Goal: Entertainment & Leisure: Browse casually

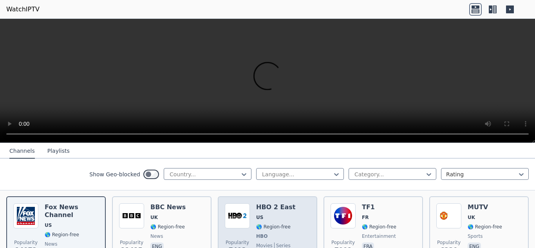
scroll to position [78, 0]
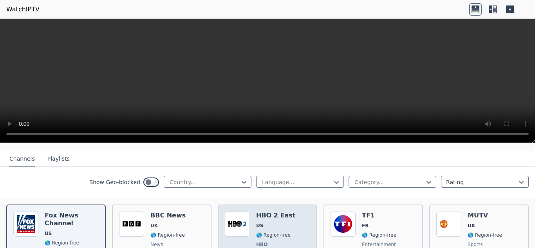
click at [271, 211] on h6 "HBO 2 East" at bounding box center [275, 215] width 39 height 8
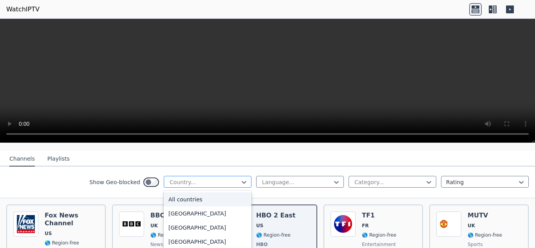
click at [209, 178] on div at bounding box center [204, 182] width 71 height 8
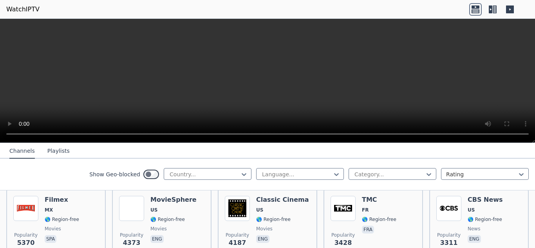
scroll to position [169, 0]
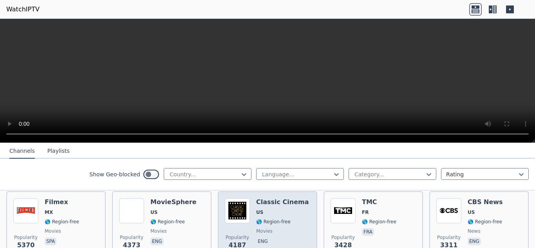
click at [288, 198] on h6 "Classic Cinema" at bounding box center [282, 202] width 53 height 8
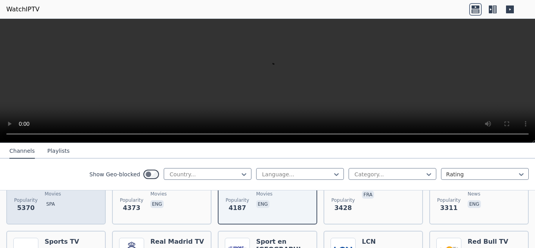
scroll to position [97, 0]
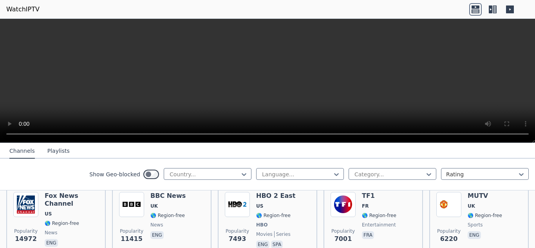
click at [476, 12] on icon at bounding box center [475, 9] width 13 height 13
click at [491, 9] on icon at bounding box center [491, 9] width 4 height 8
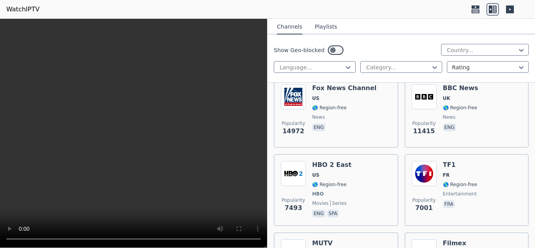
click at [507, 7] on icon at bounding box center [510, 9] width 8 height 8
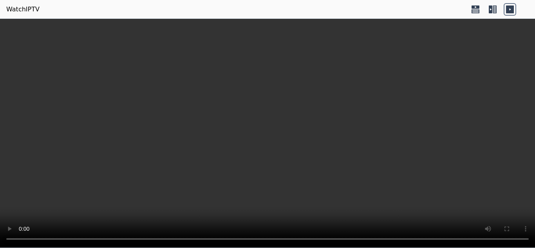
click at [489, 9] on icon at bounding box center [491, 9] width 4 height 8
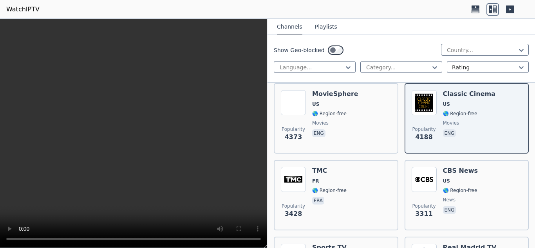
scroll to position [326, 0]
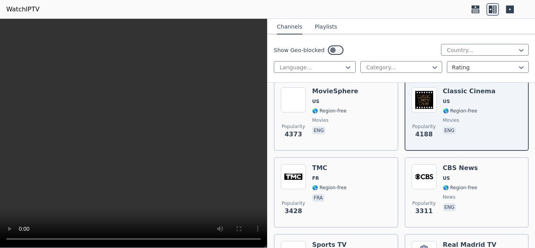
click at [326, 32] on button "Playlists" at bounding box center [326, 27] width 22 height 15
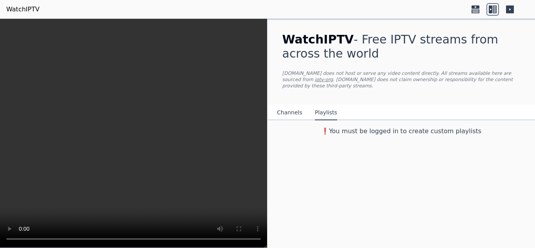
click at [293, 107] on button "Channels" at bounding box center [289, 112] width 25 height 15
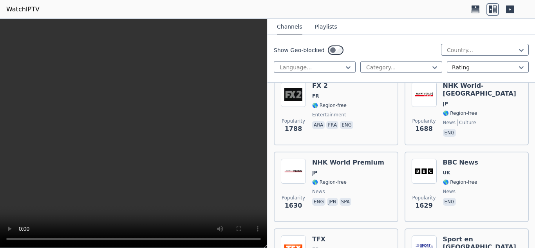
scroll to position [1178, 0]
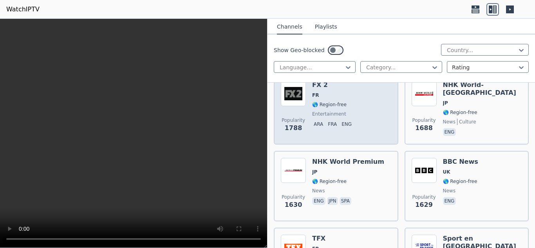
click at [351, 111] on span "entertainment" at bounding box center [333, 114] width 43 height 6
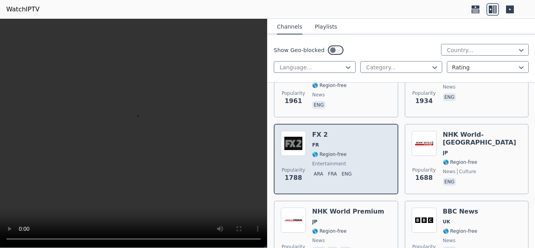
scroll to position [1072, 0]
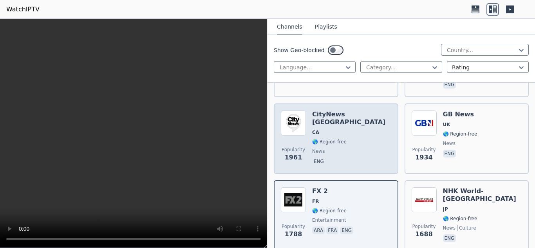
click at [349, 129] on span "CA" at bounding box center [351, 132] width 79 height 6
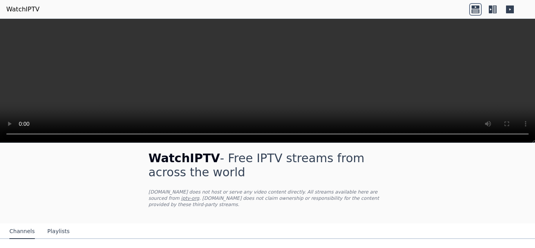
scroll to position [4, 0]
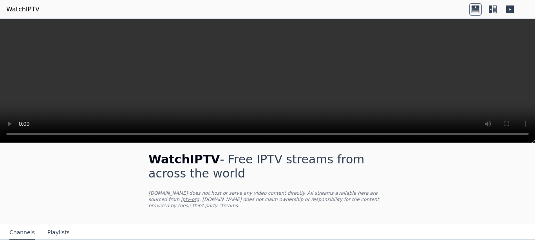
click at [493, 13] on icon at bounding box center [492, 9] width 13 height 13
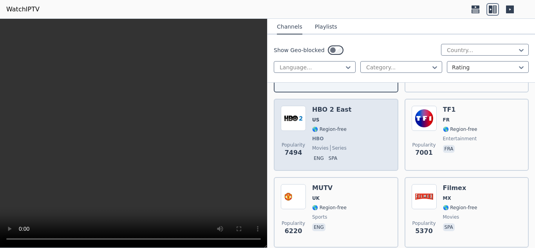
scroll to position [0, 0]
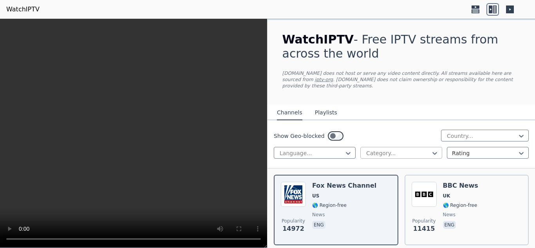
click at [405, 149] on div at bounding box center [397, 153] width 65 height 8
drag, startPoint x: 405, startPoint y: 147, endPoint x: 460, endPoint y: 132, distance: 57.2
click at [460, 132] on div "Show Geo-blocked Country... Language... Category... Rating" at bounding box center [400, 144] width 267 height 48
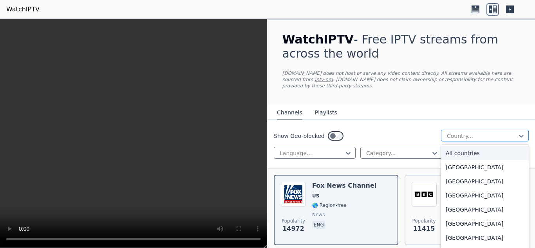
click at [460, 132] on div at bounding box center [481, 136] width 71 height 8
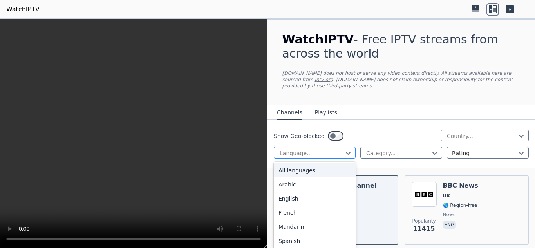
click at [327, 149] on div at bounding box center [311, 153] width 65 height 8
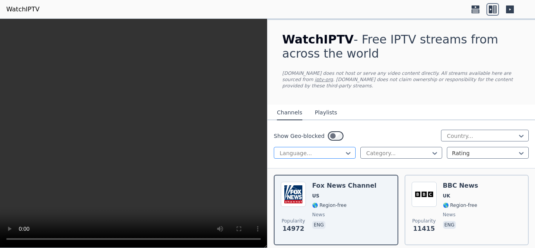
click at [327, 149] on div at bounding box center [311, 153] width 65 height 8
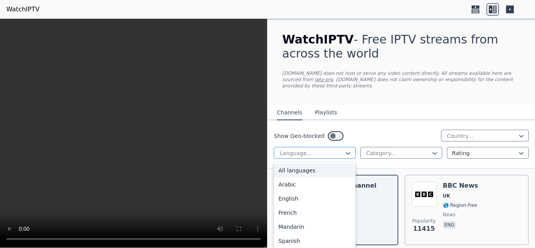
click at [330, 149] on div at bounding box center [311, 153] width 65 height 8
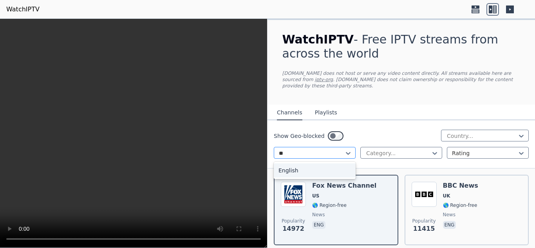
type input "*"
click at [467, 135] on div "Show Geo-blocked Country..." at bounding box center [401, 136] width 255 height 13
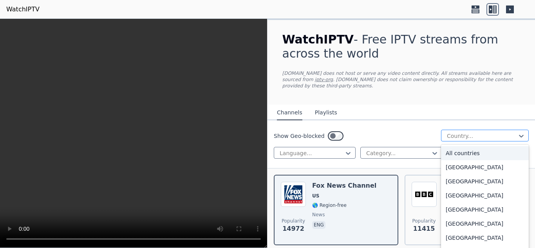
click at [461, 132] on div at bounding box center [481, 136] width 71 height 8
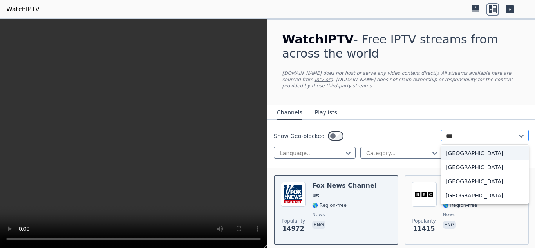
type input "****"
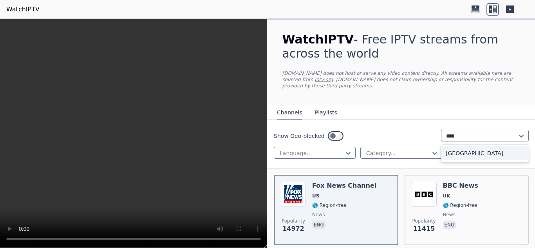
click at [457, 146] on div "[GEOGRAPHIC_DATA]" at bounding box center [485, 153] width 88 height 14
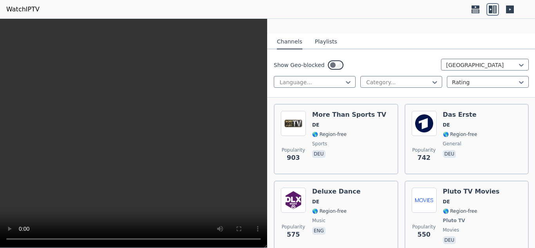
scroll to position [71, 0]
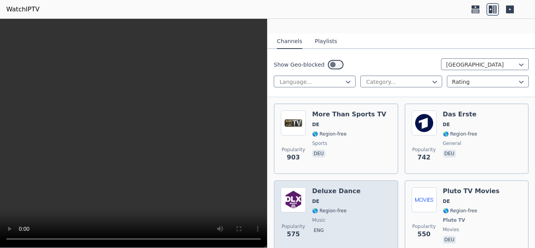
click at [349, 198] on span "DE" at bounding box center [336, 201] width 49 height 6
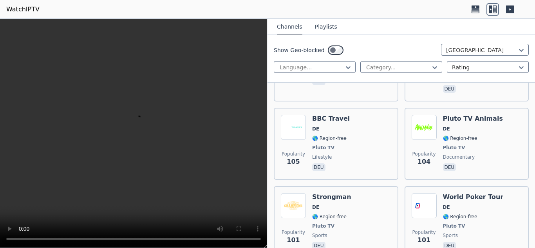
scroll to position [1480, 0]
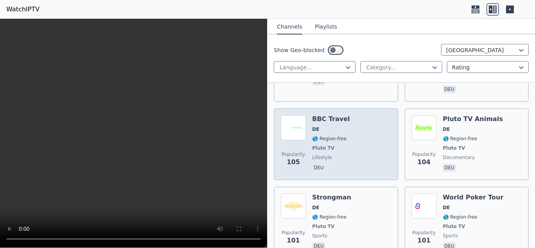
click at [346, 126] on div "Popularity 105 BBC Travel DE 🌎 Region-free Pluto TV lifestyle deu" at bounding box center [336, 144] width 110 height 58
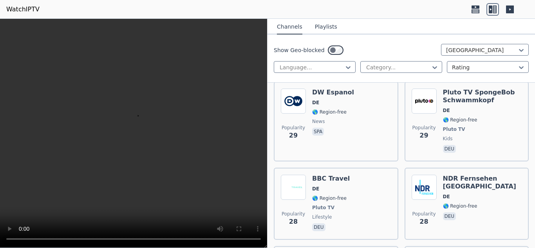
scroll to position [1460, 0]
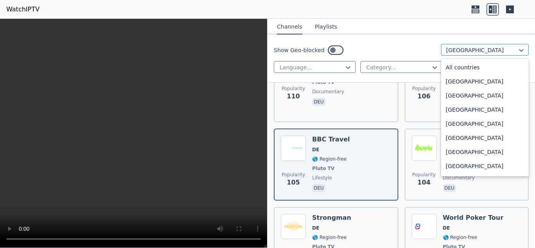
click at [472, 50] on div at bounding box center [481, 50] width 71 height 8
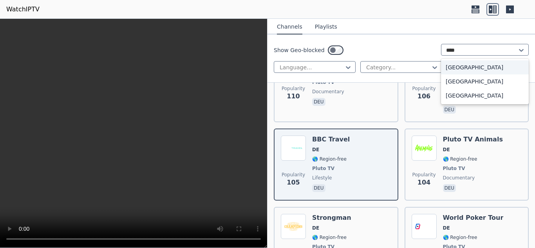
type input "*****"
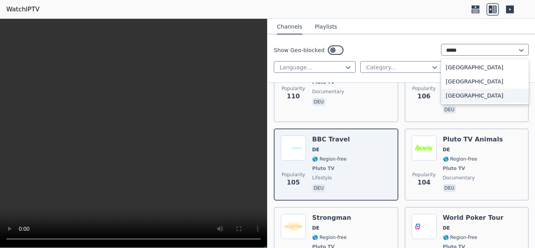
click at [474, 96] on div "[GEOGRAPHIC_DATA]" at bounding box center [485, 95] width 88 height 14
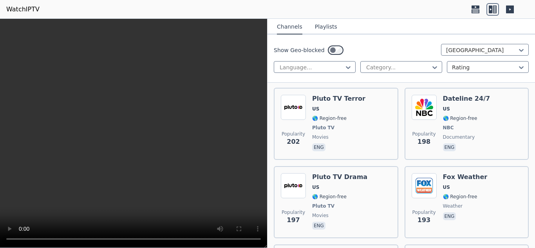
scroll to position [46, 0]
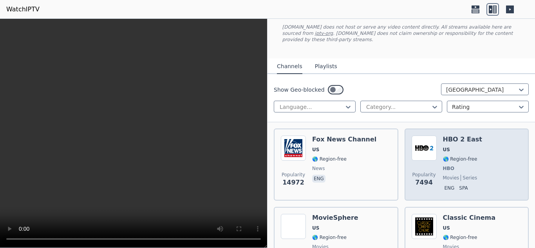
click at [438, 150] on div "Popularity 7494 HBO 2 East US 🌎 Region-free HBO movies series eng spa" at bounding box center [466, 164] width 110 height 58
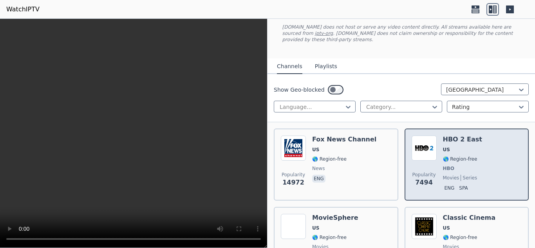
click at [466, 137] on h6 "HBO 2 East" at bounding box center [462, 139] width 39 height 8
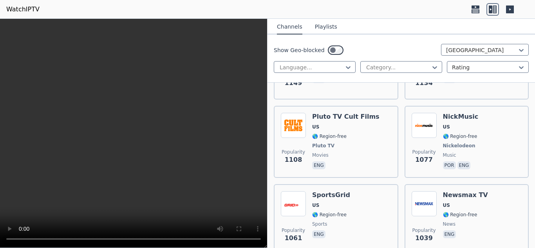
scroll to position [6458, 0]
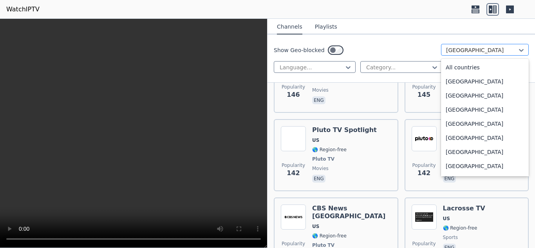
click at [449, 50] on div at bounding box center [481, 50] width 71 height 8
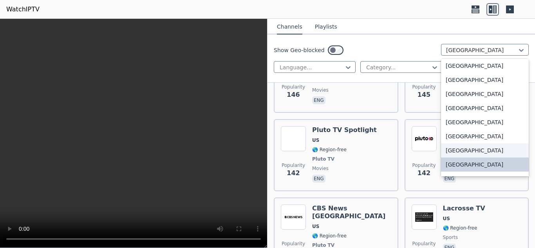
click at [450, 147] on div "[GEOGRAPHIC_DATA]" at bounding box center [485, 150] width 88 height 14
